Goal: Information Seeking & Learning: Find specific fact

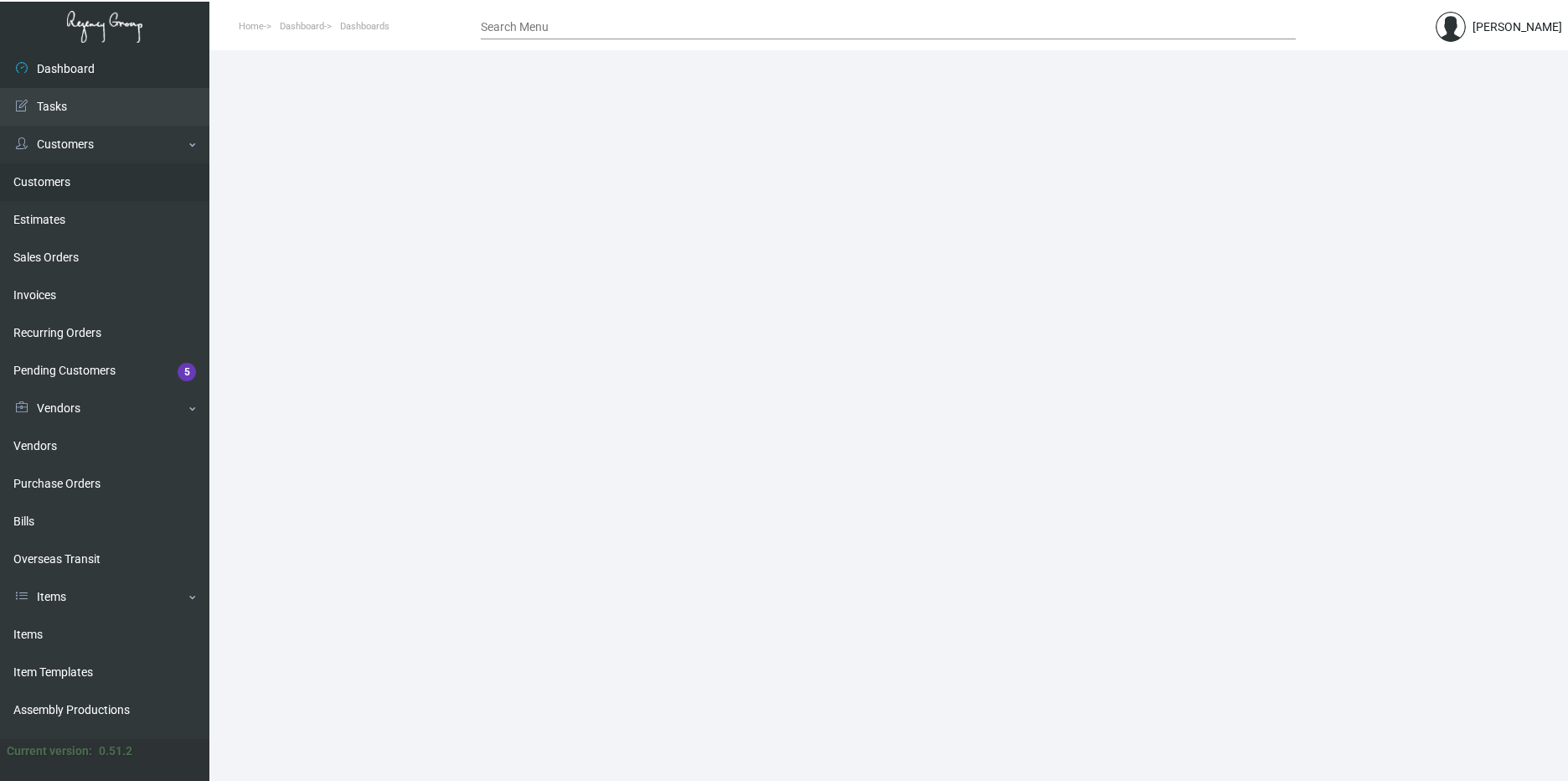
click at [79, 178] on link "Customers" at bounding box center [104, 182] width 209 height 38
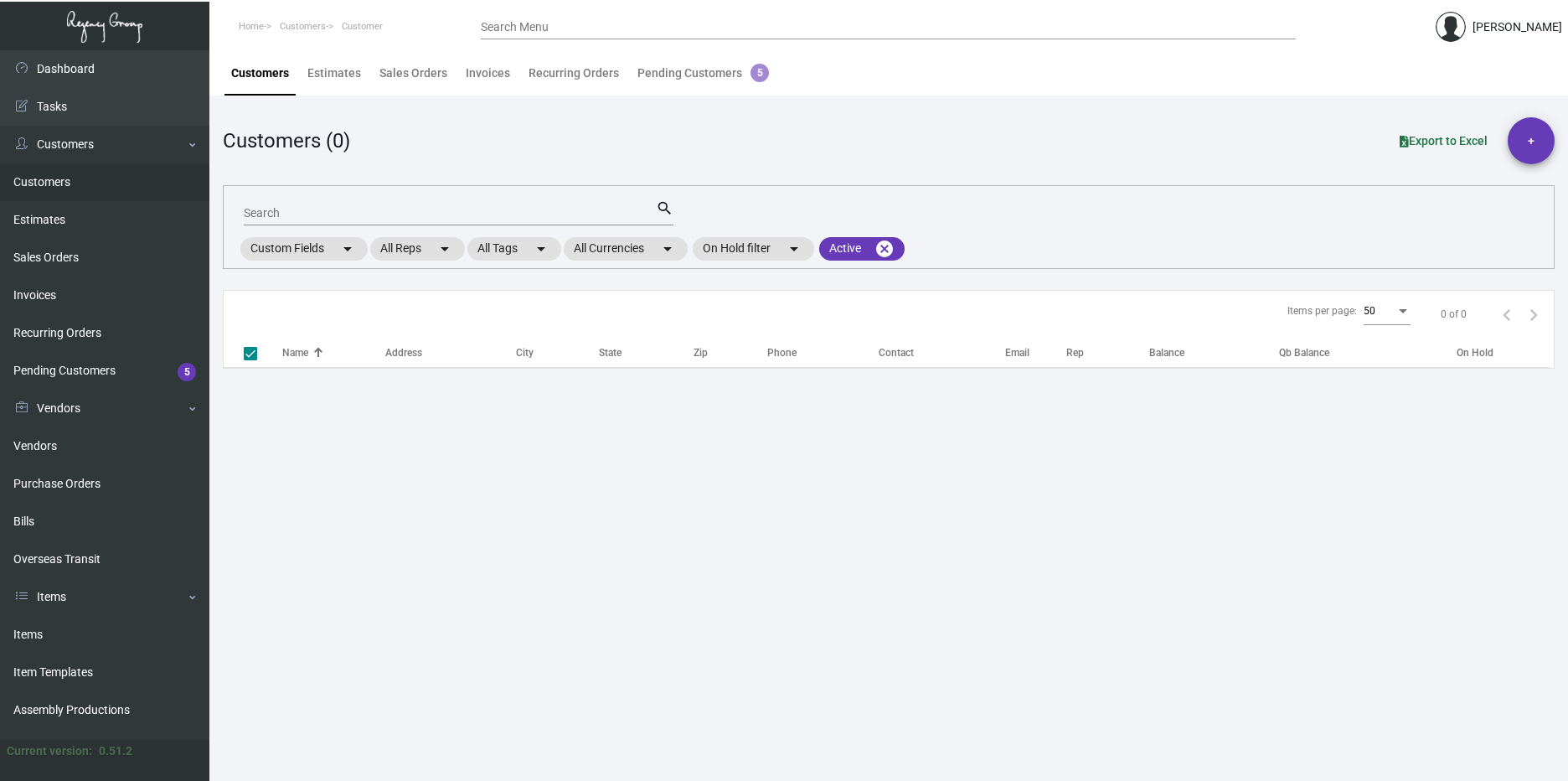
checkbox input "false"
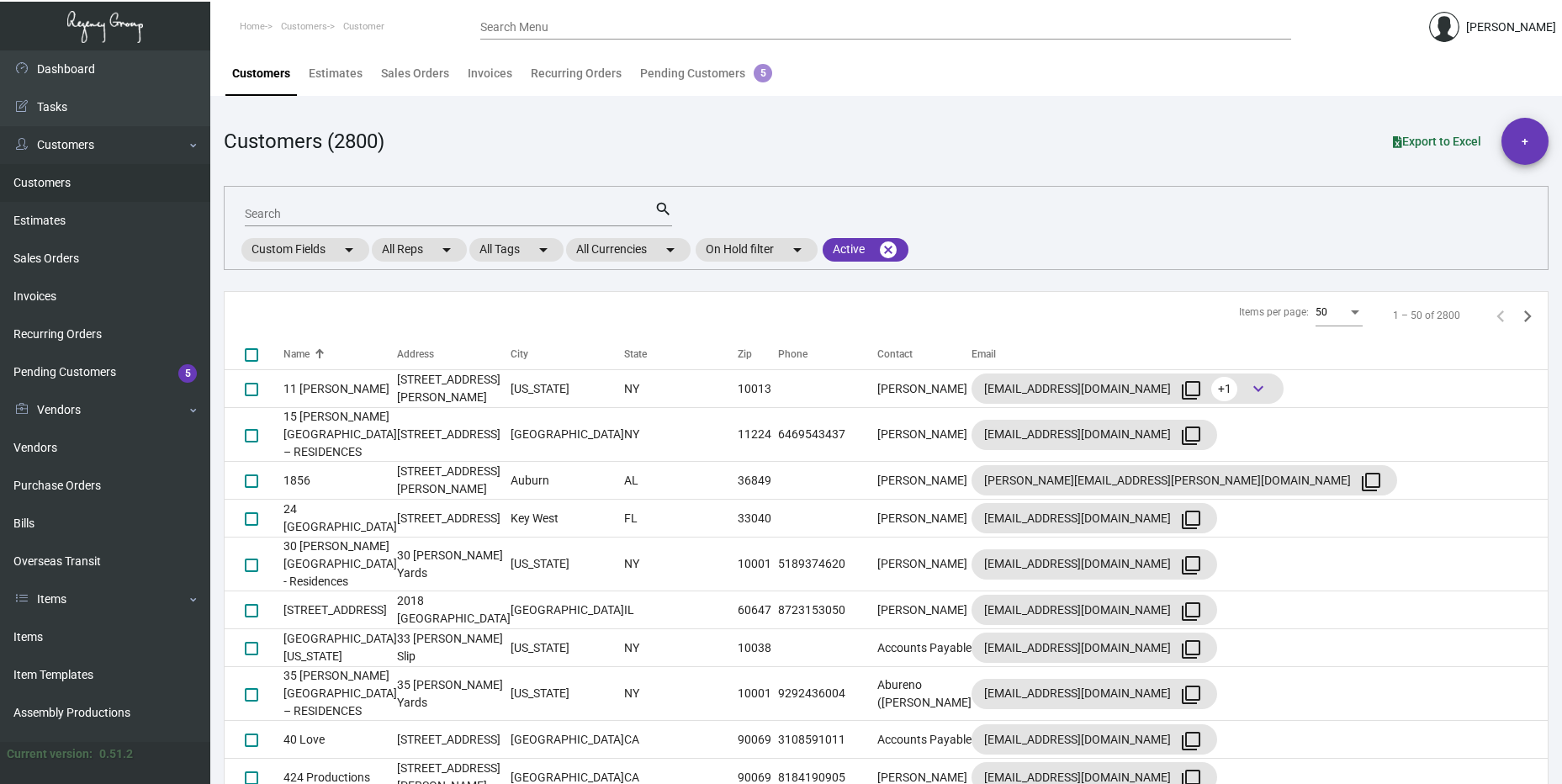
click at [270, 140] on div "Customers (2800)" at bounding box center [304, 141] width 160 height 31
click at [300, 149] on div "Customers (2800)" at bounding box center [304, 141] width 160 height 31
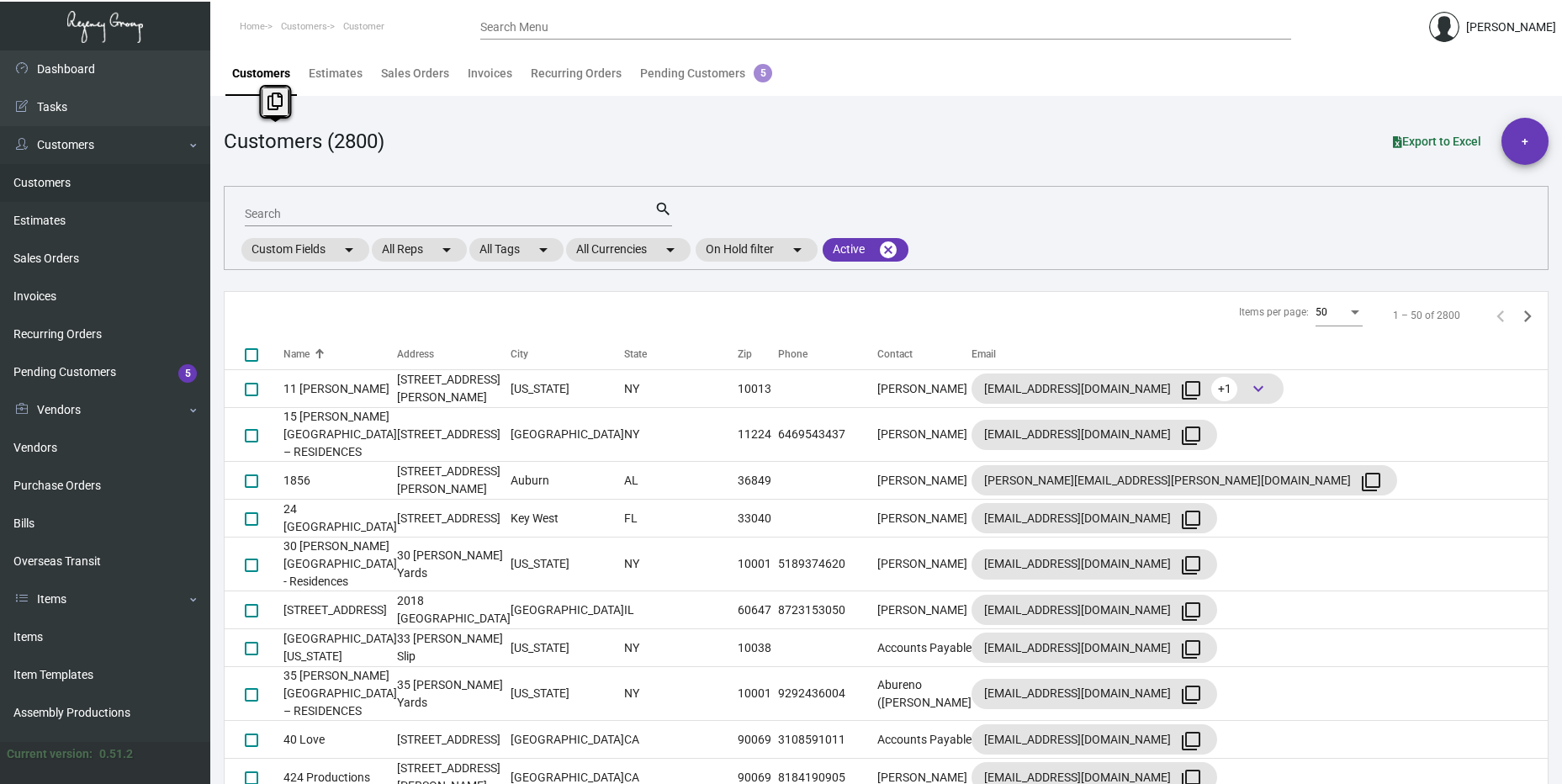
click at [300, 149] on div "Customers (2800)" at bounding box center [304, 141] width 160 height 31
click at [333, 143] on div "Customers (2800)" at bounding box center [304, 141] width 160 height 31
click at [284, 212] on input "Search" at bounding box center [450, 214] width 409 height 14
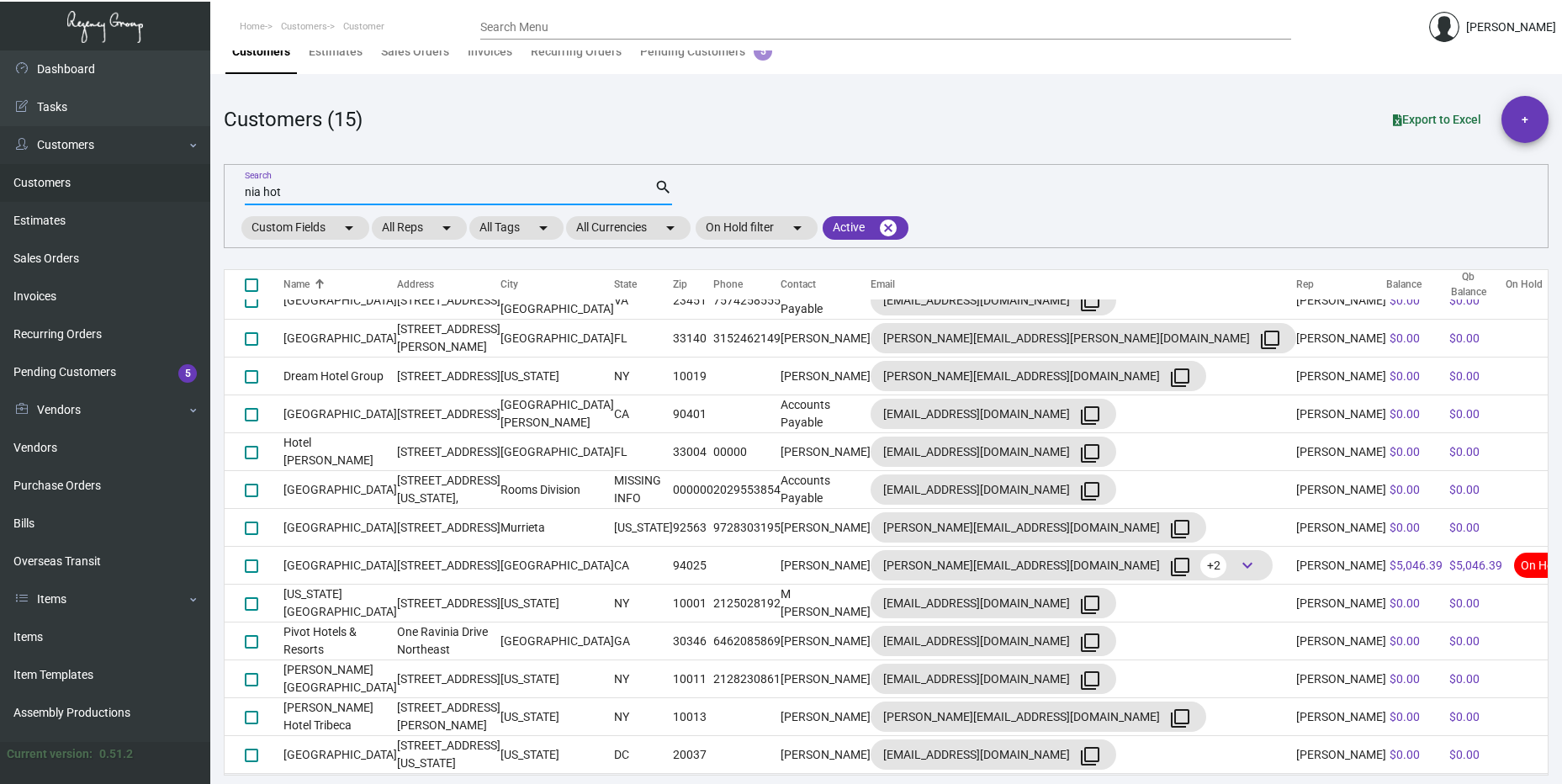
scroll to position [142, 0]
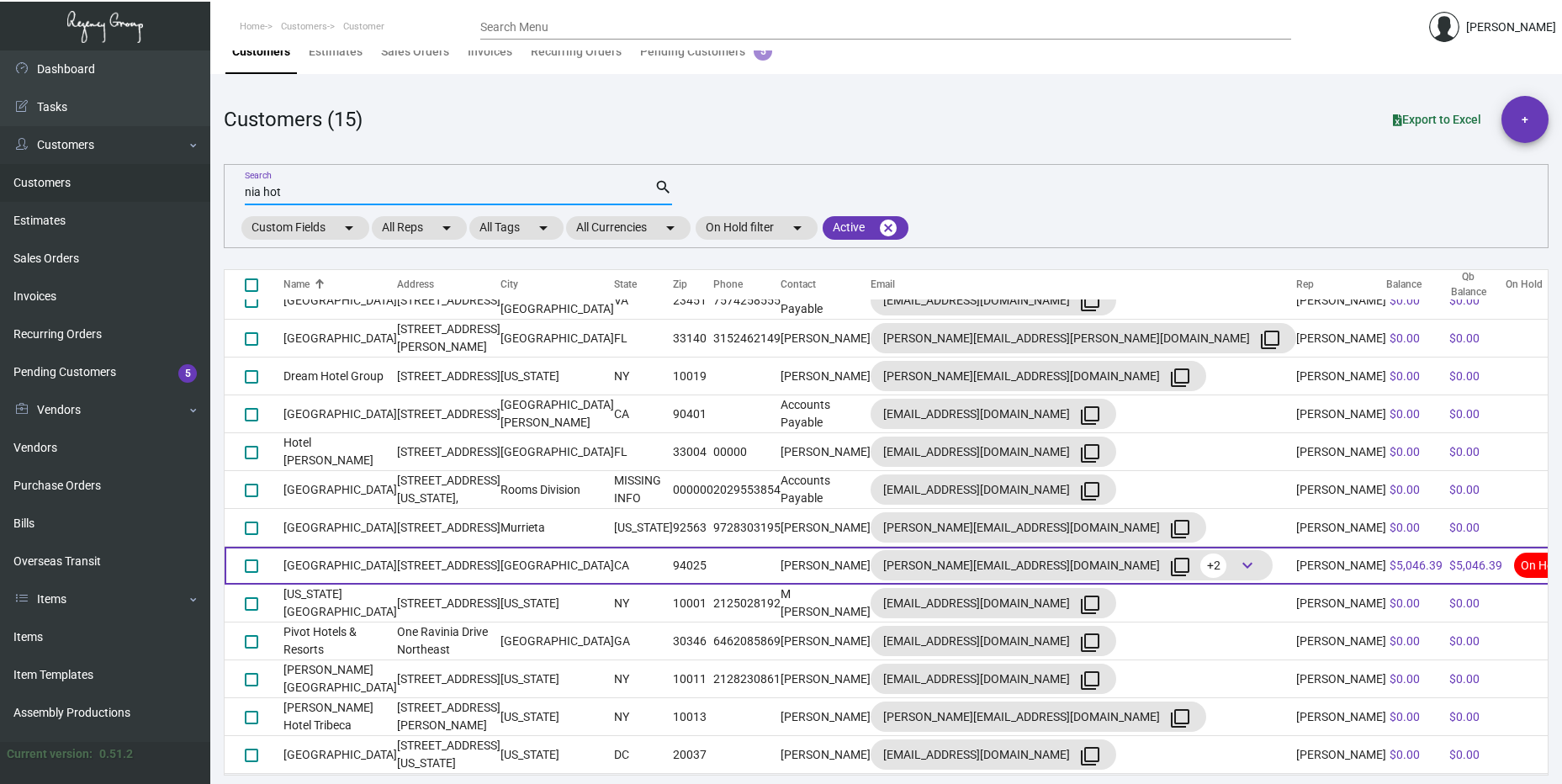
type input "nia hot"
click at [348, 574] on td "[GEOGRAPHIC_DATA]" at bounding box center [340, 565] width 114 height 38
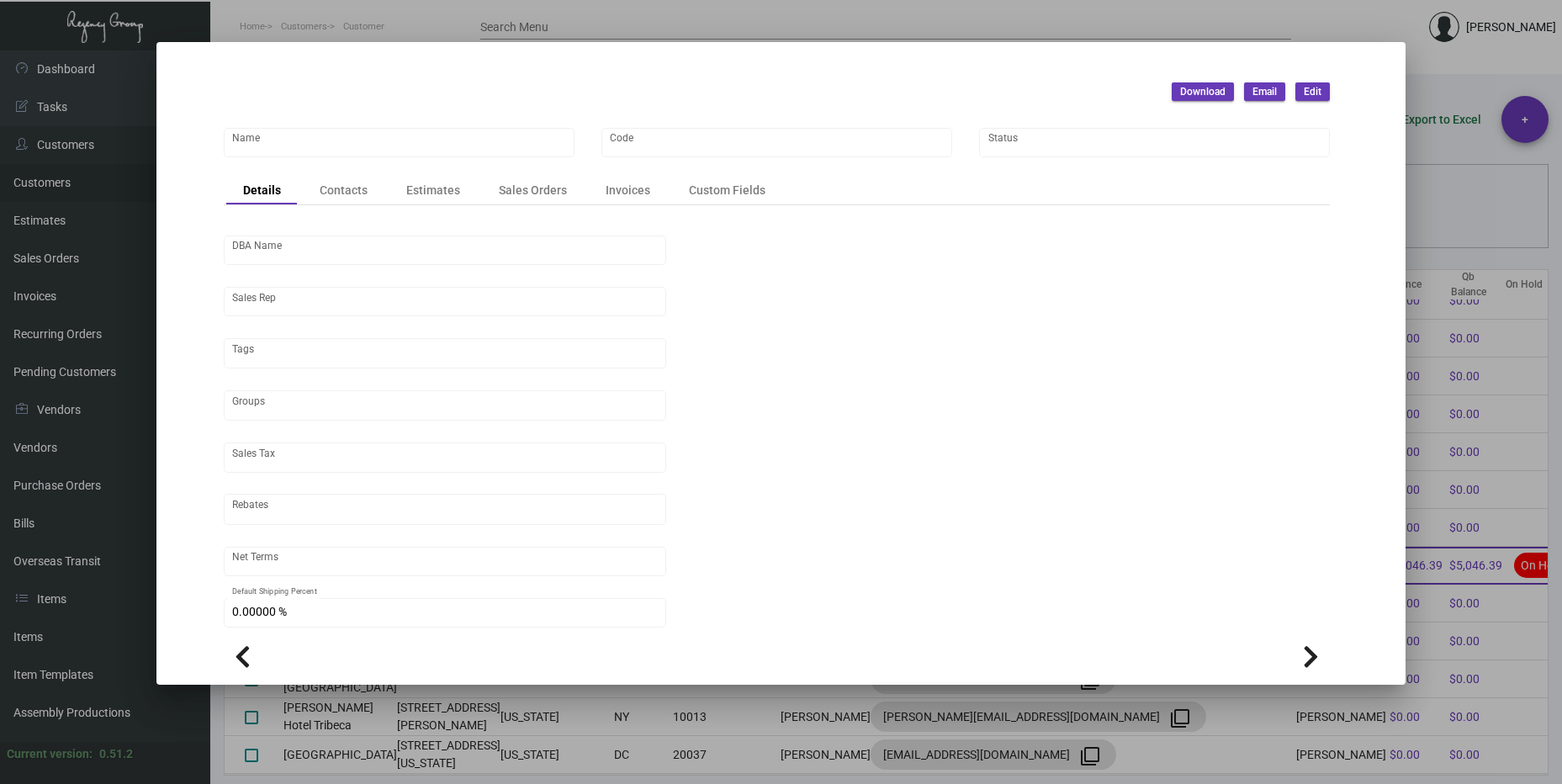
type input "[GEOGRAPHIC_DATA]"
type input "312"
type input "[PERSON_NAME]"
type input "[GEOGRAPHIC_DATA]-[GEOGRAPHIC_DATA]"
type input "Net 30"
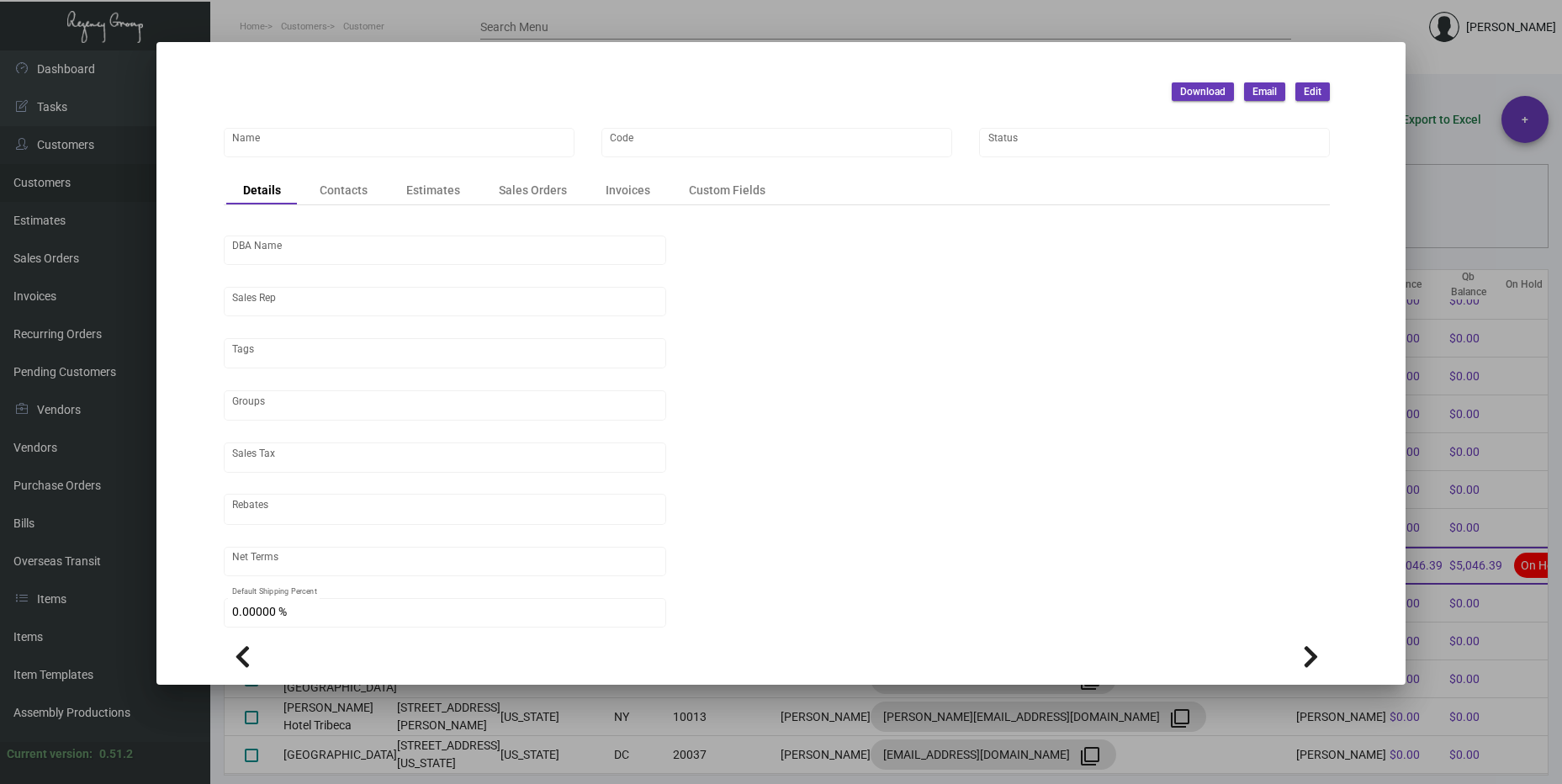
type input "United States Dollar $"
type input "$ 0.00"
checkbox input "true"
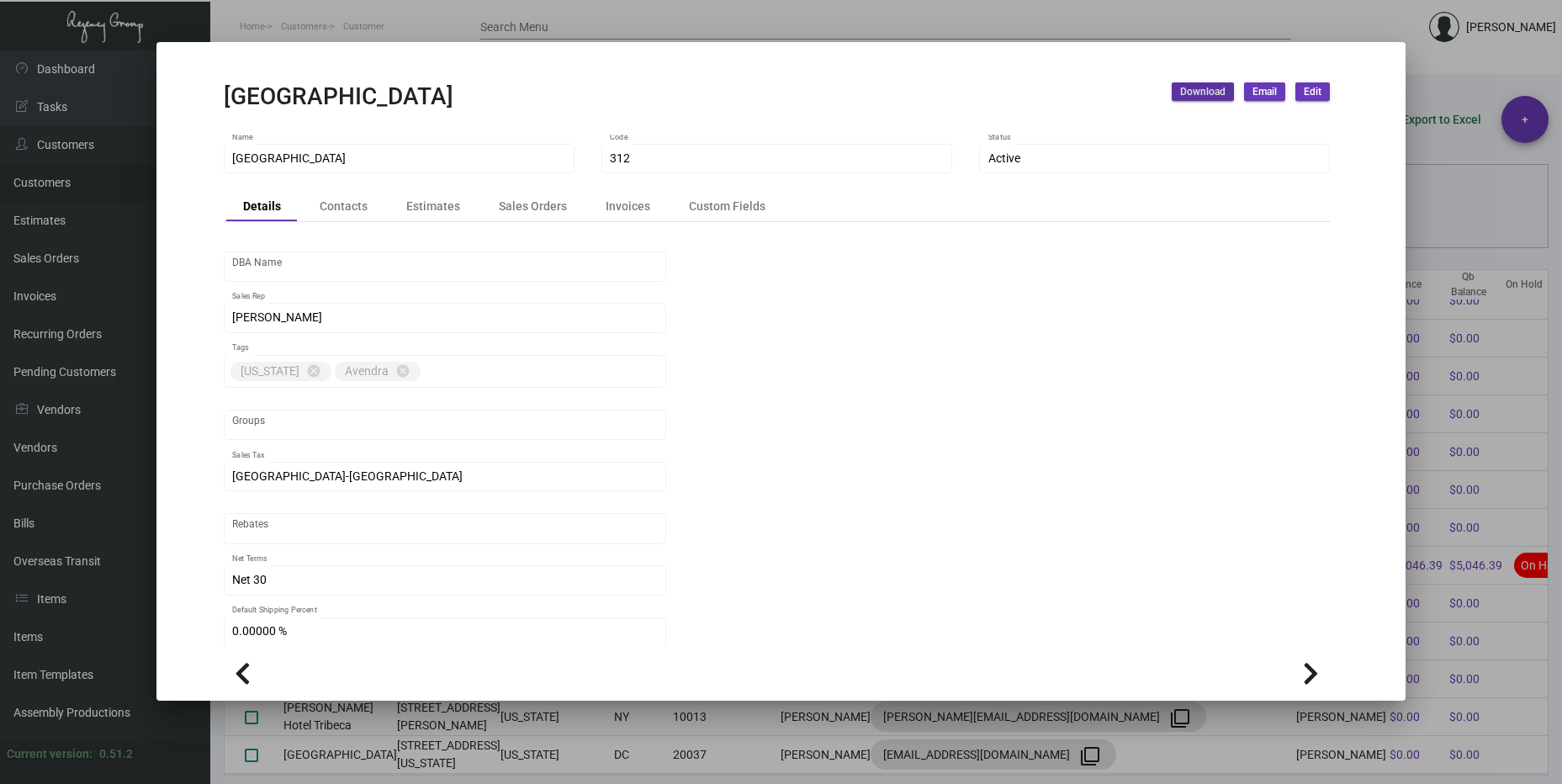
click at [1440, 149] on div at bounding box center [781, 392] width 1562 height 784
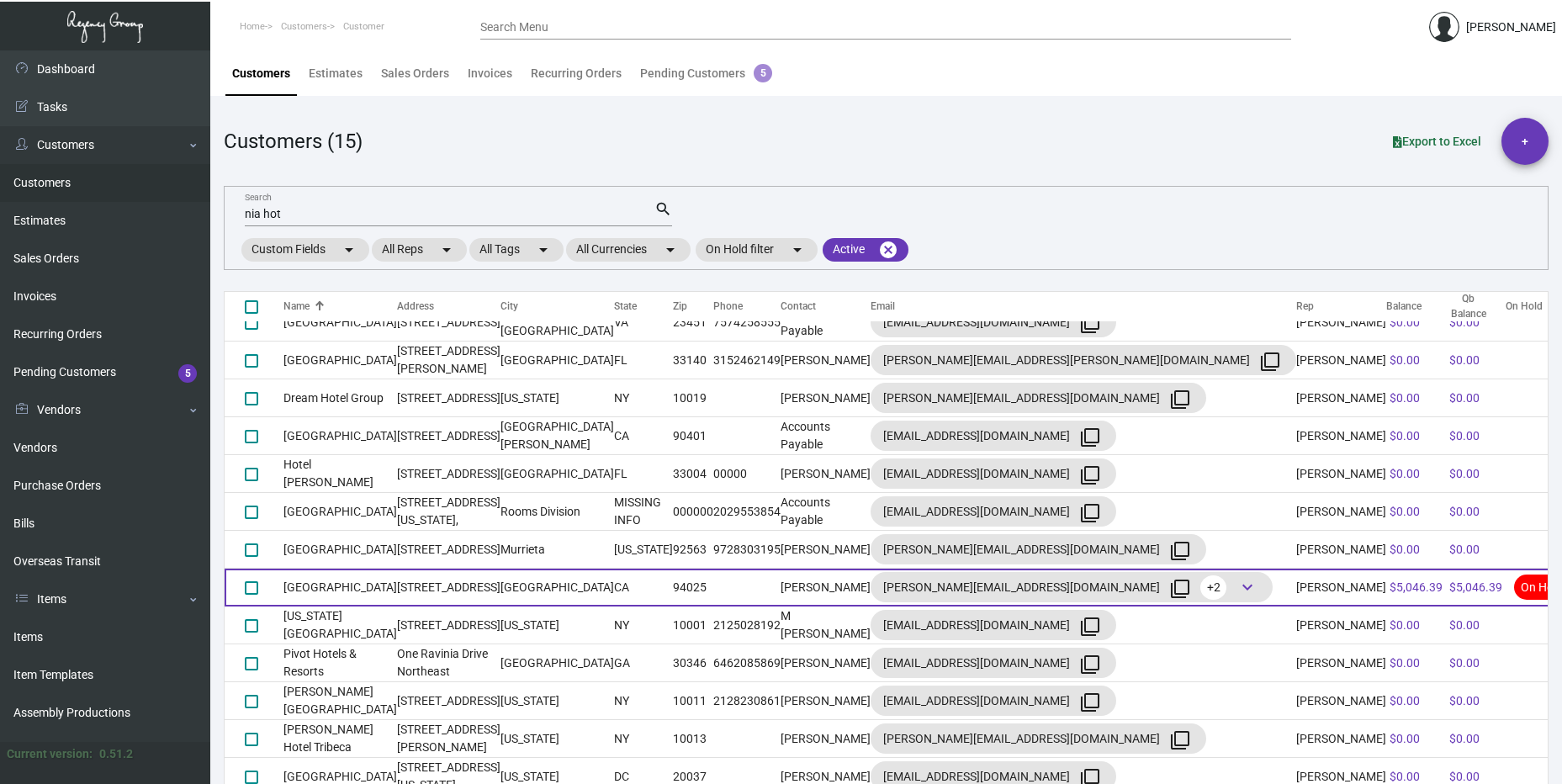
click at [602, 585] on td "[GEOGRAPHIC_DATA]" at bounding box center [557, 588] width 114 height 38
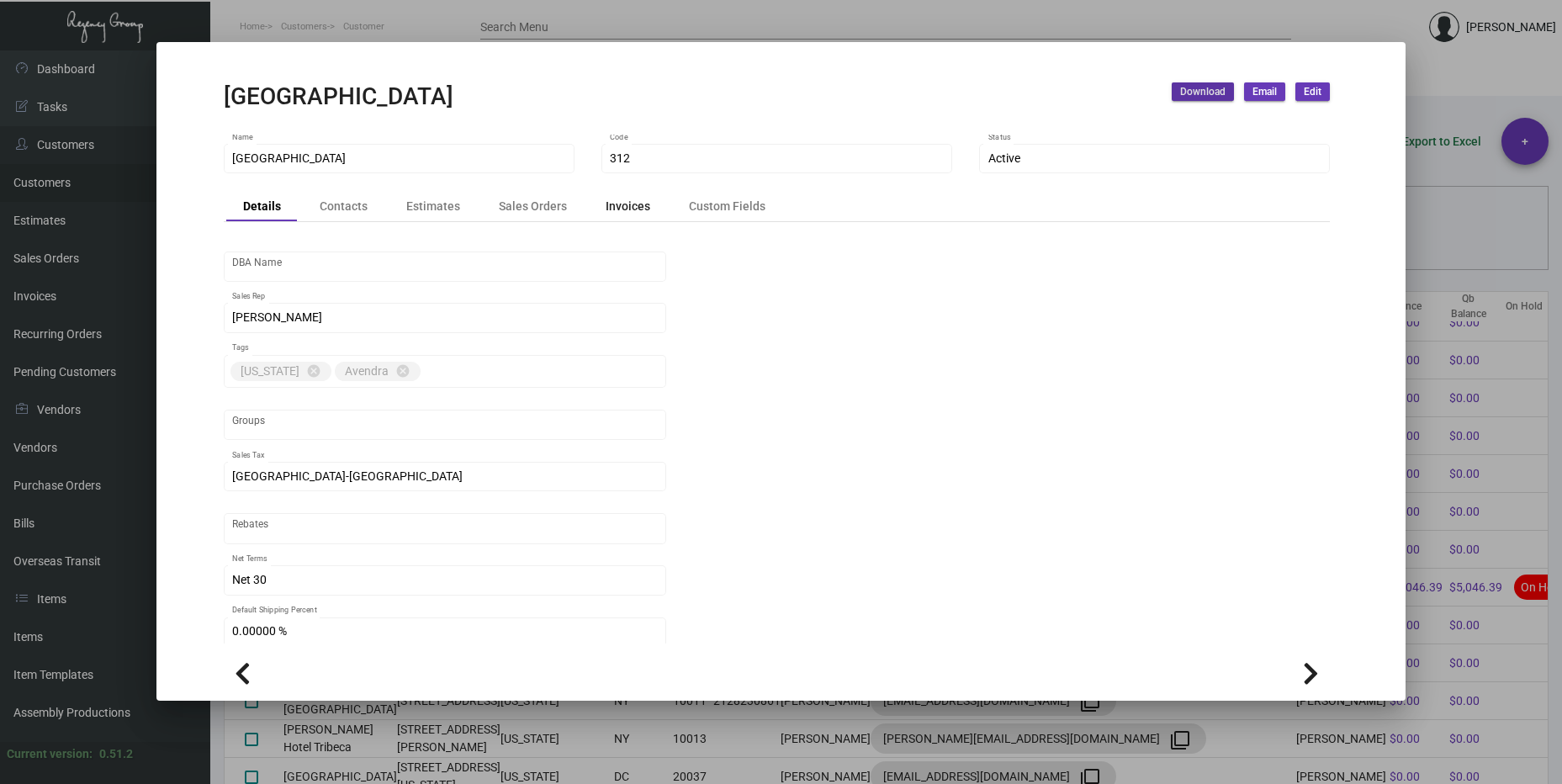
click at [610, 201] on div "Invoices" at bounding box center [627, 206] width 44 height 18
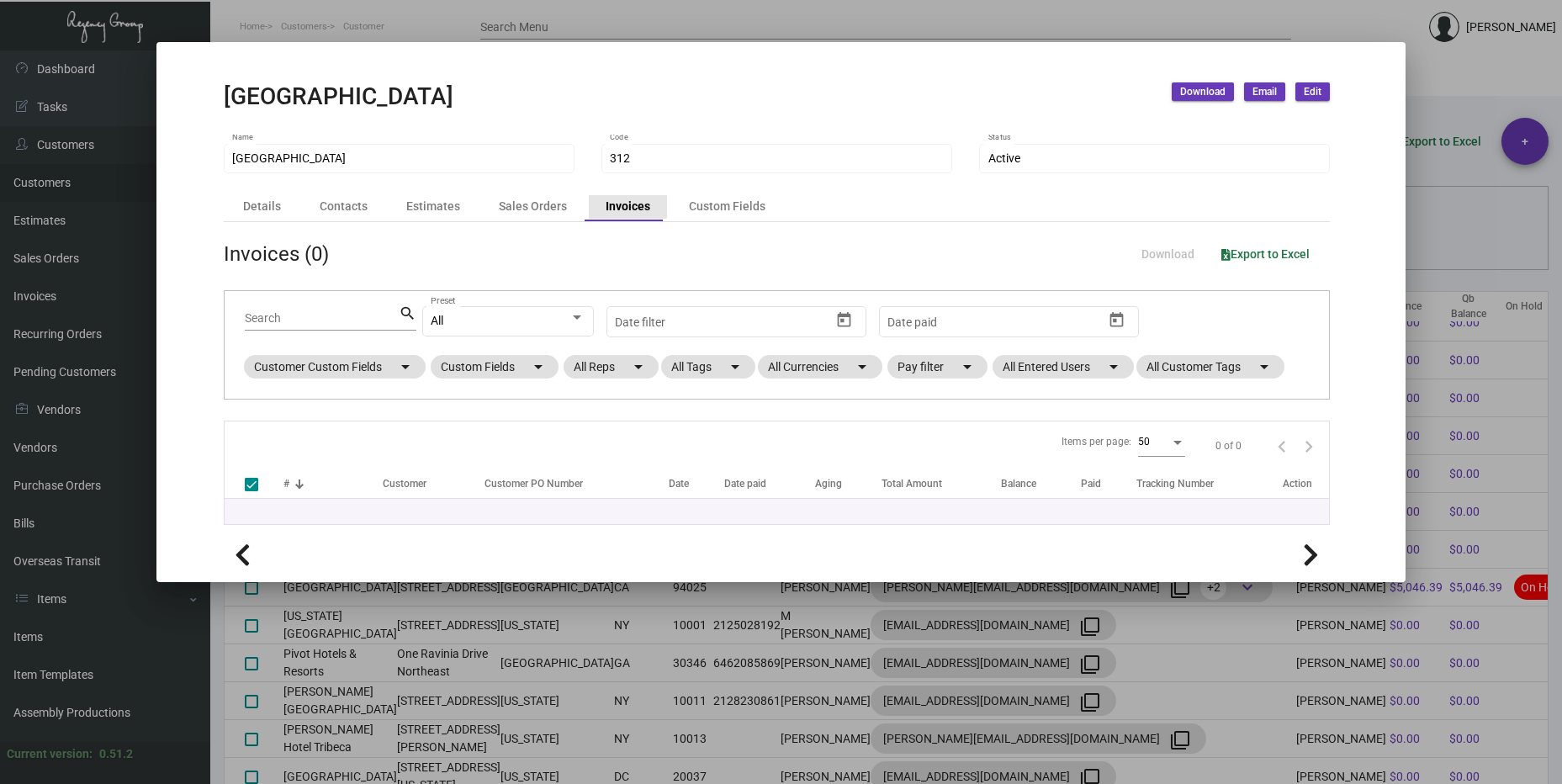
checkbox input "false"
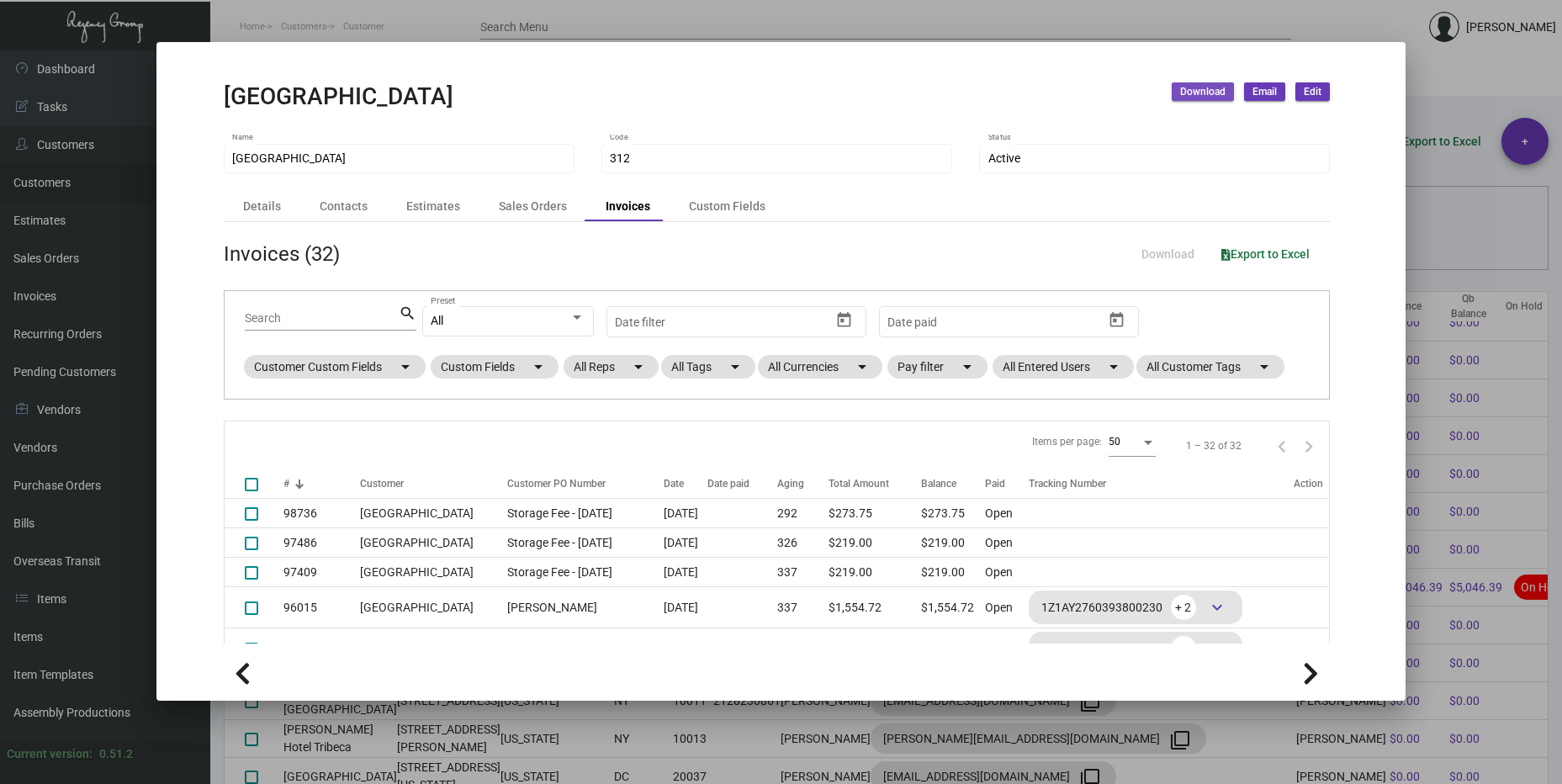
click at [1225, 87] on span "Download" at bounding box center [1202, 92] width 45 height 14
click at [1224, 169] on button "Invoices" at bounding box center [1255, 168] width 156 height 41
